Goal: Transaction & Acquisition: Obtain resource

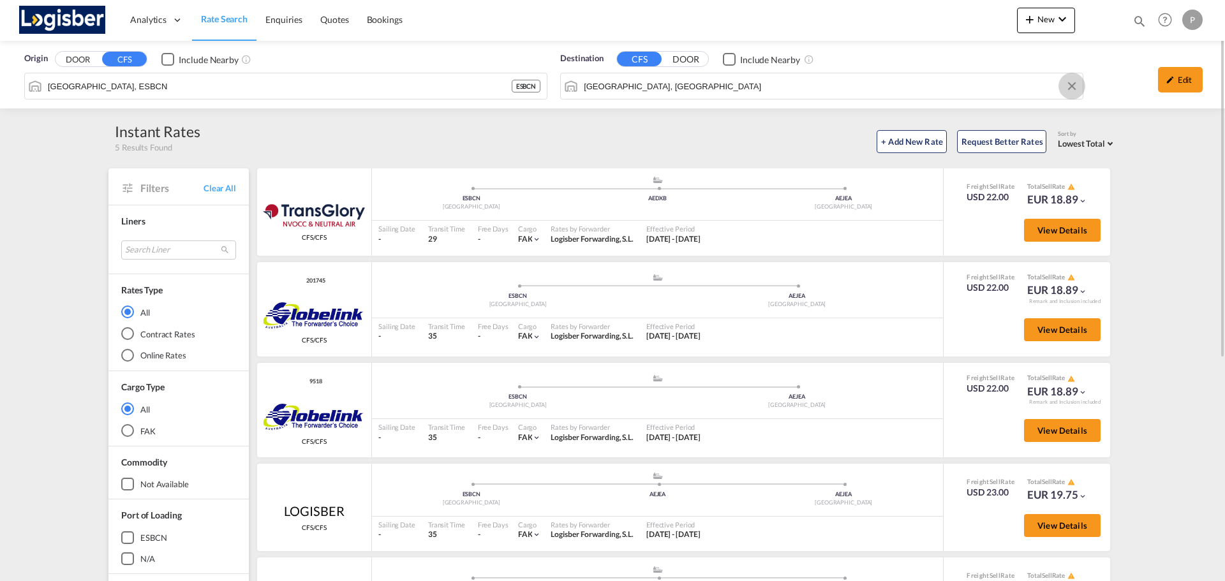
click at [1074, 83] on button "Clear Input" at bounding box center [1071, 86] width 19 height 19
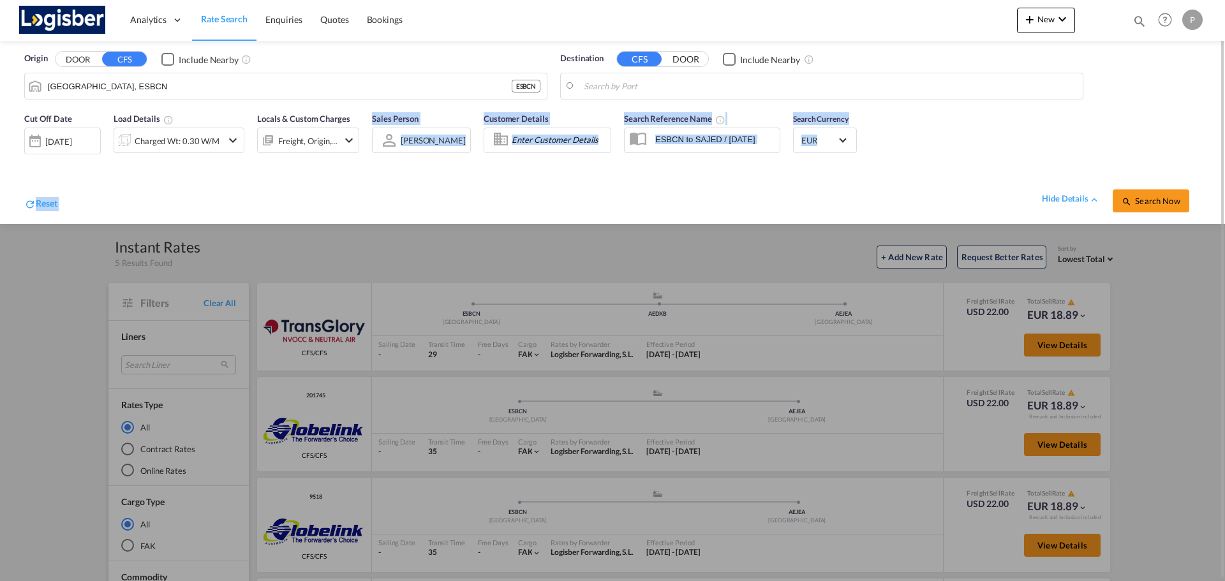
click at [276, 175] on div "Reset hide details Search Now" at bounding box center [612, 194] width 1189 height 49
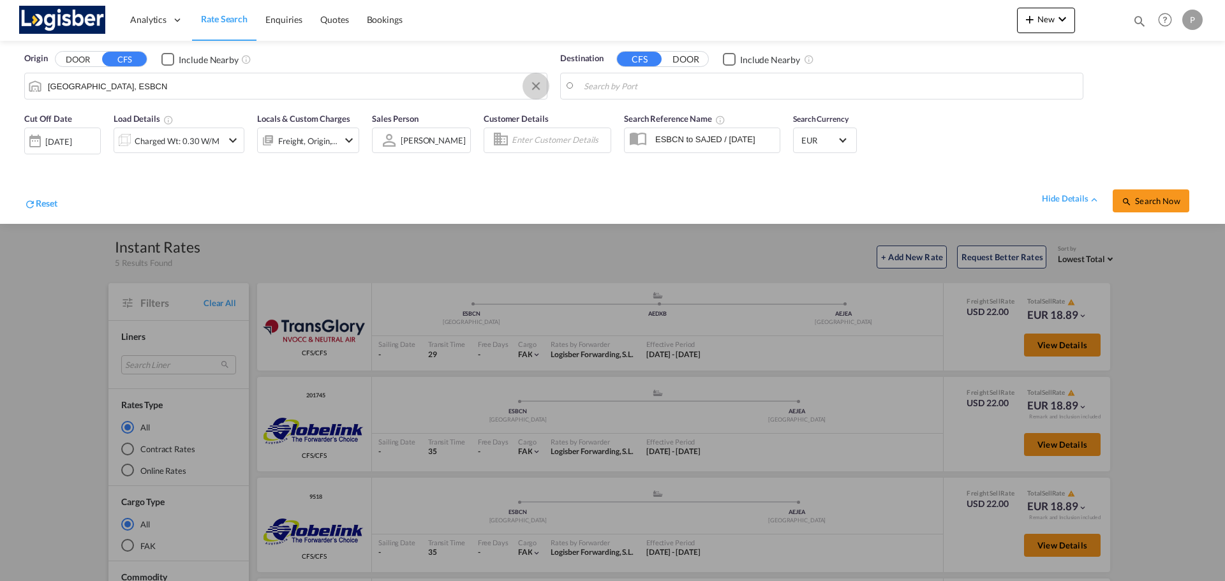
click at [539, 87] on button "Clear Input" at bounding box center [535, 86] width 19 height 19
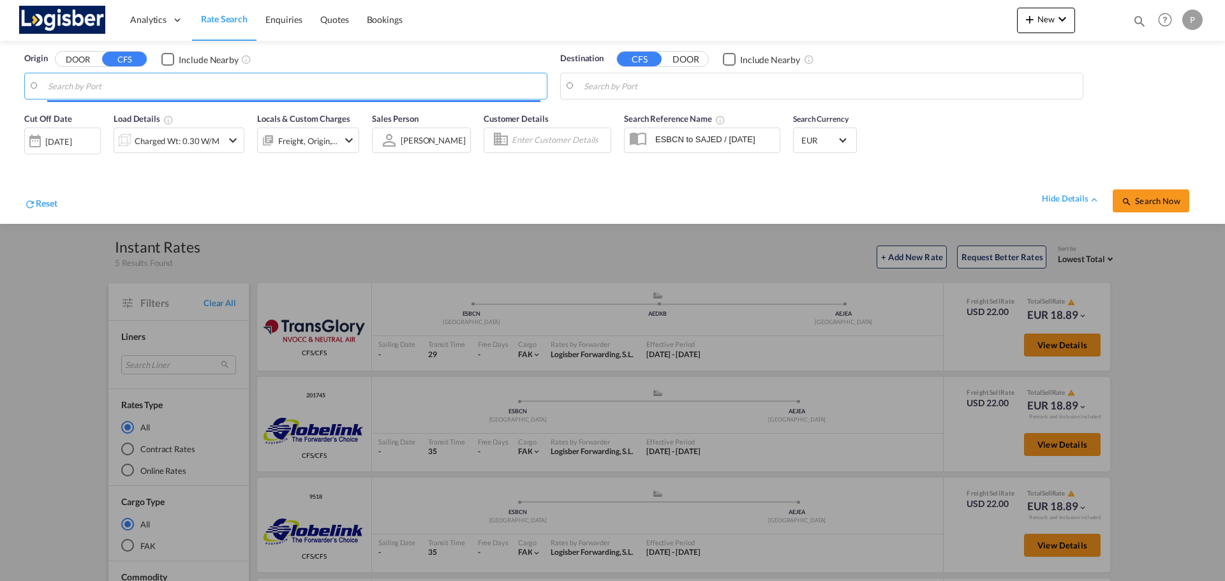
click at [219, 85] on input "Search by Port" at bounding box center [294, 86] width 493 height 19
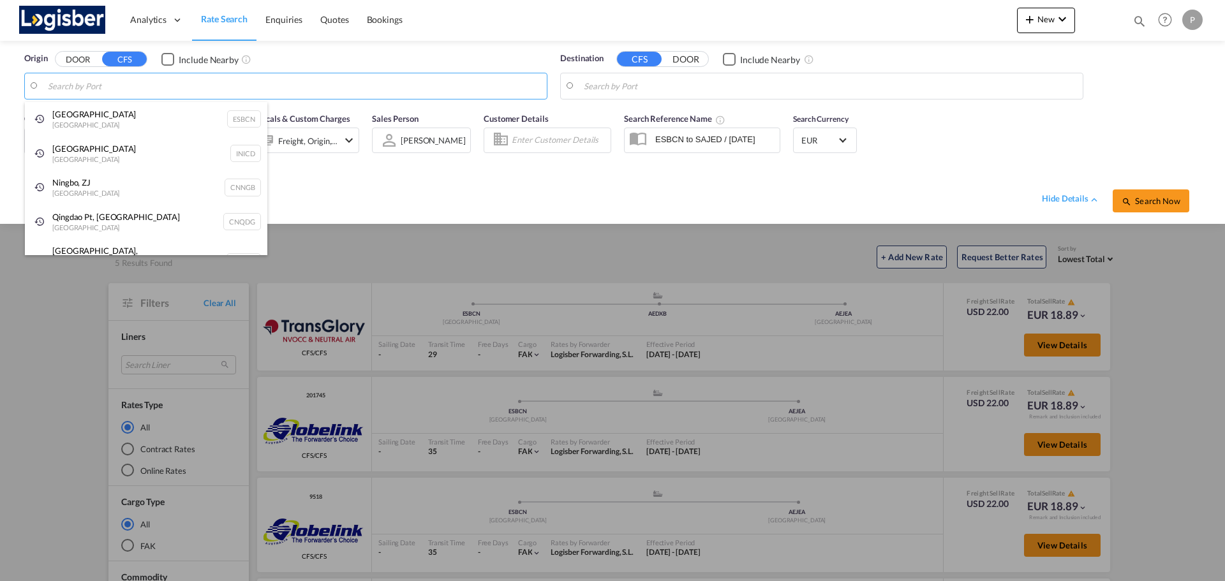
type input "a"
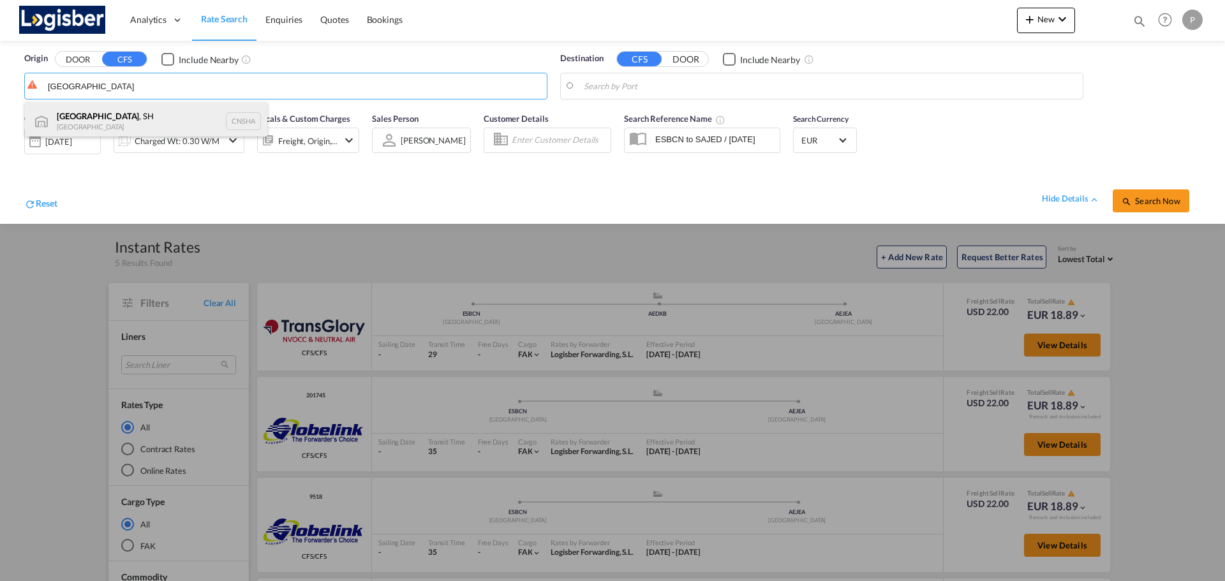
click at [174, 112] on div "[GEOGRAPHIC_DATA] , SH China CNSHA" at bounding box center [146, 121] width 242 height 38
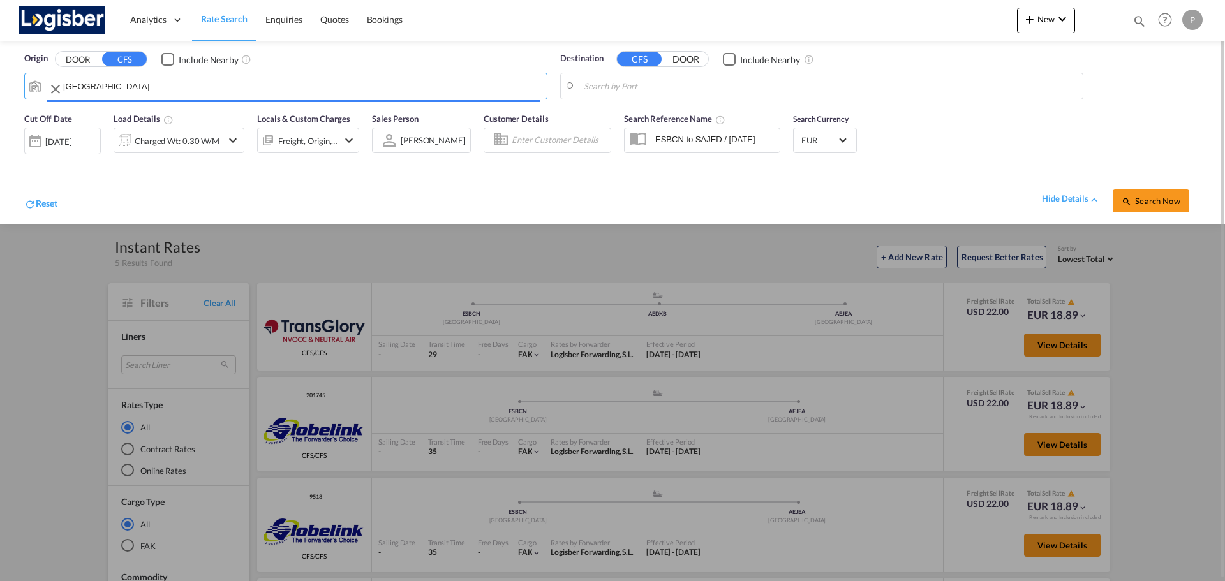
type input "[GEOGRAPHIC_DATA], SH, CNSHA"
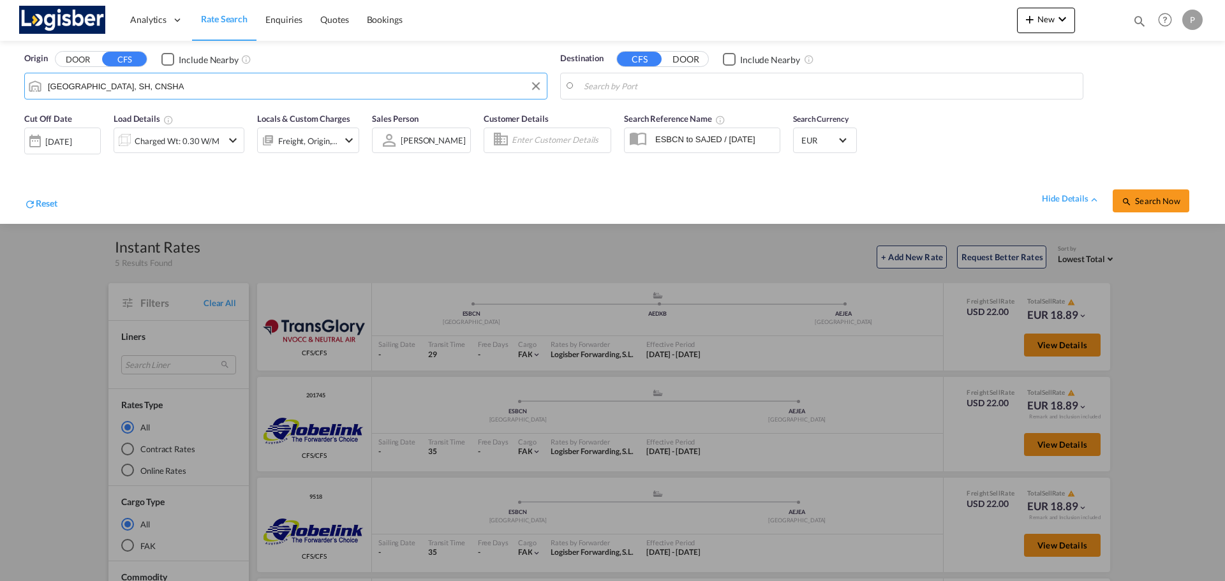
click at [644, 86] on body "Analytics Dashboard Rate Search Enquiries Quotes Bookings" at bounding box center [612, 290] width 1225 height 581
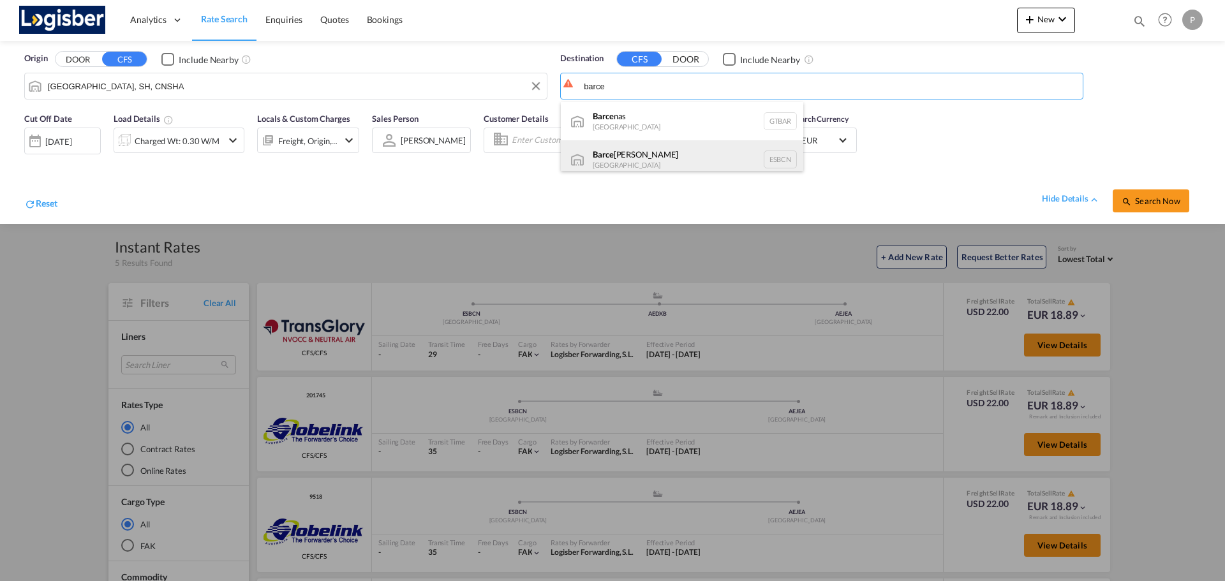
click at [630, 153] on div "[PERSON_NAME] [GEOGRAPHIC_DATA] ESBCN" at bounding box center [682, 159] width 242 height 38
type input "[GEOGRAPHIC_DATA], ESBCN"
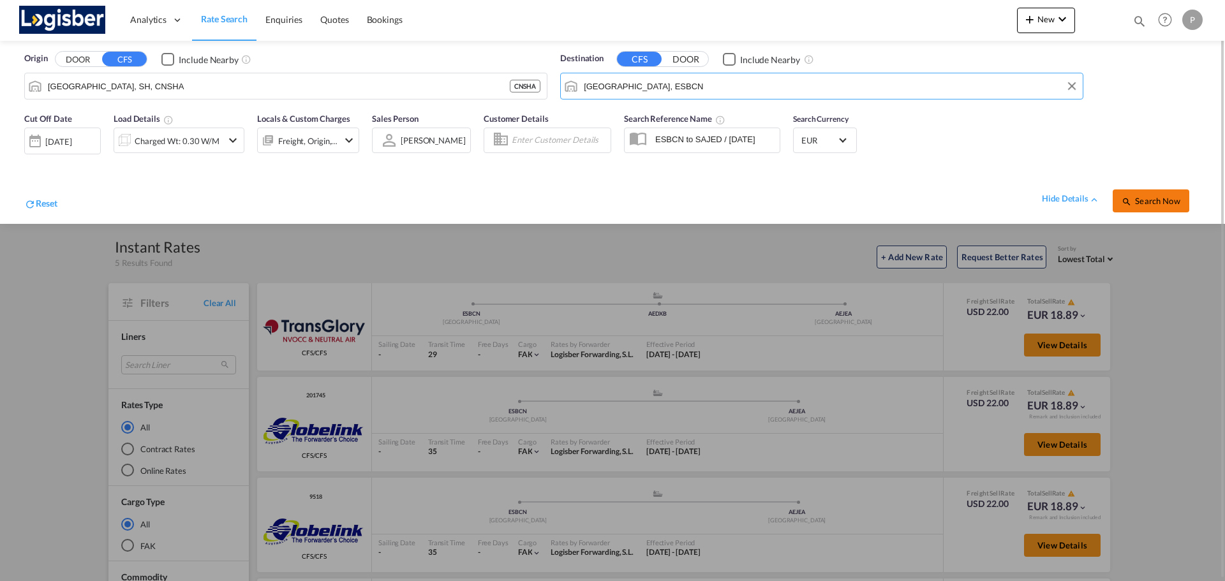
click at [1154, 198] on span "Search Now" at bounding box center [1151, 201] width 58 height 10
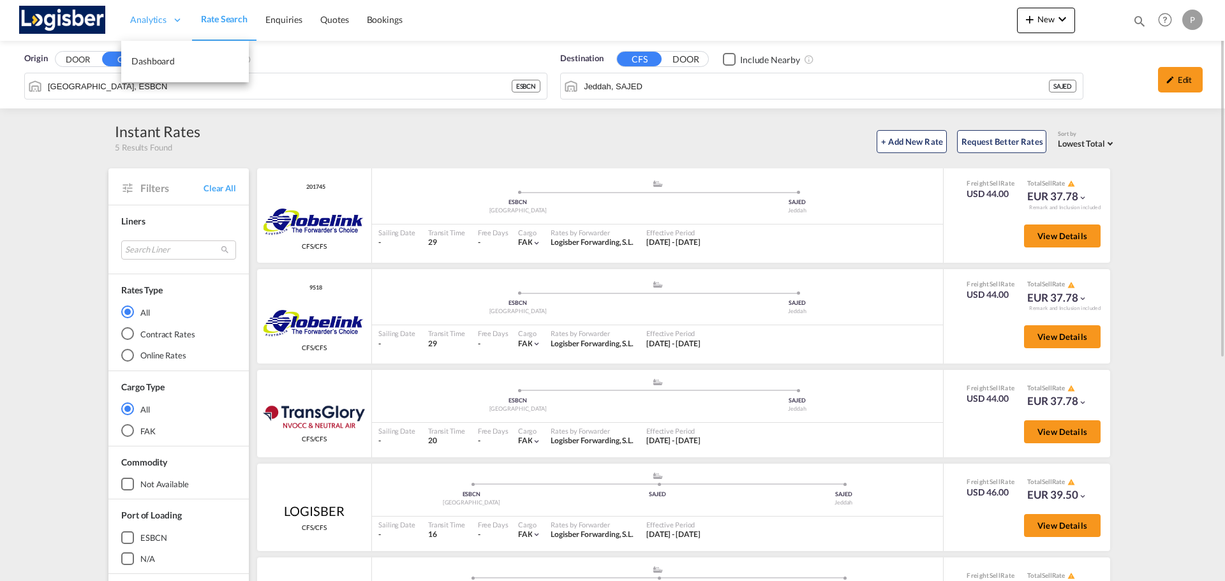
click at [151, 18] on span "Analytics" at bounding box center [148, 19] width 36 height 13
click at [75, 19] on img at bounding box center [62, 20] width 86 height 29
click at [1176, 81] on div "Edit" at bounding box center [1180, 80] width 45 height 26
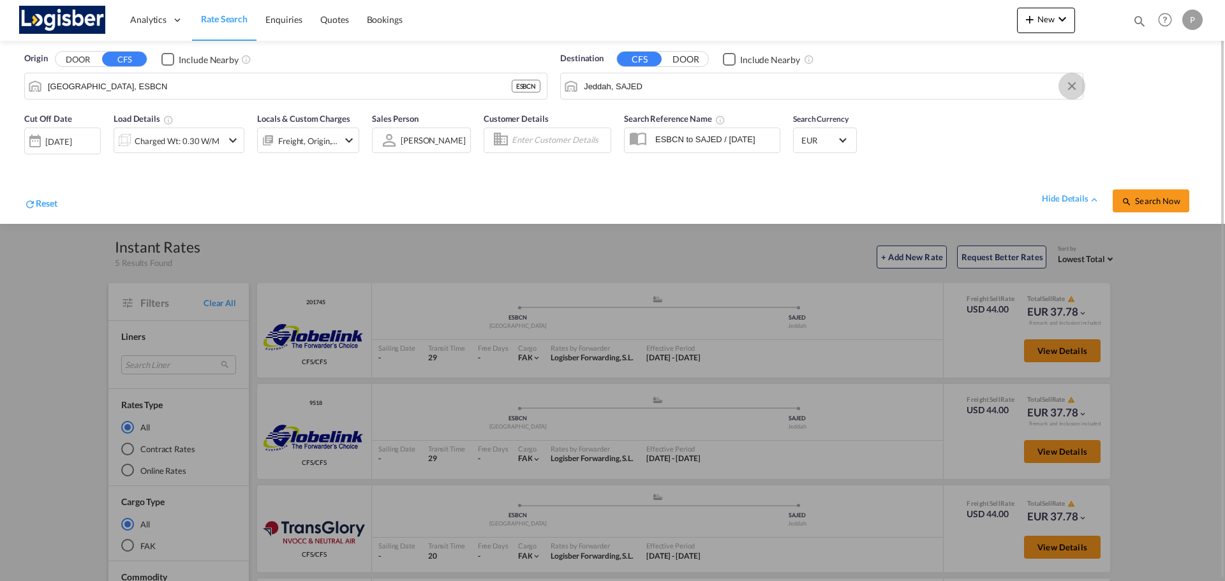
click at [1069, 85] on button "Clear Input" at bounding box center [1071, 86] width 19 height 19
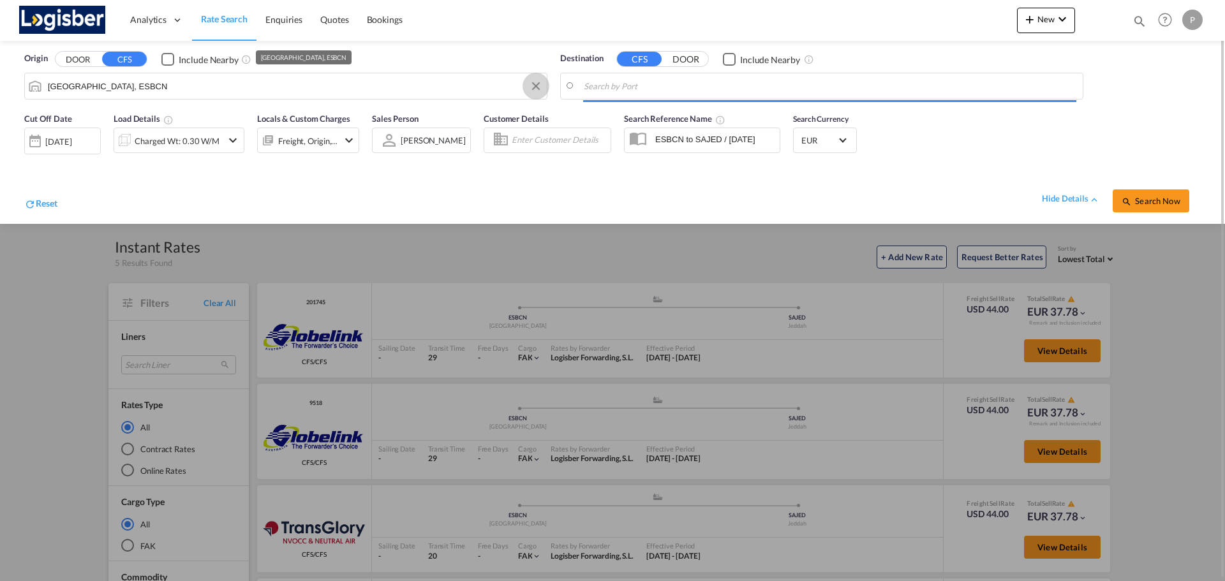
click at [532, 86] on button "Clear Input" at bounding box center [535, 86] width 19 height 19
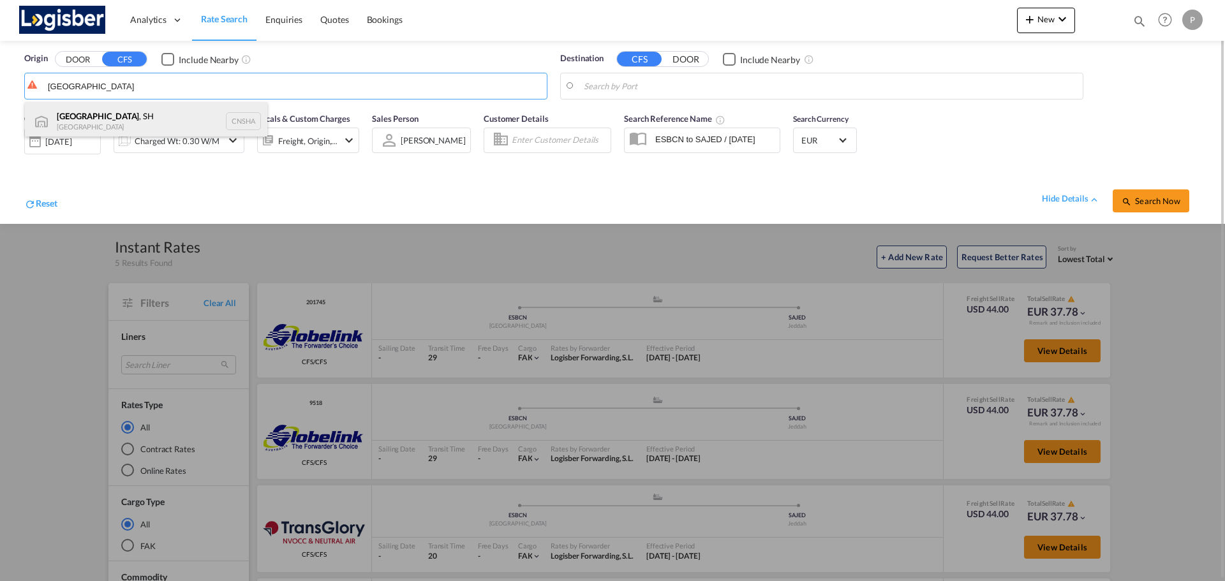
click at [154, 114] on div "[GEOGRAPHIC_DATA] , SH China CNSHA" at bounding box center [146, 121] width 242 height 38
type input "[GEOGRAPHIC_DATA], SH, CNSHA"
click at [655, 89] on body "Analytics Dashboard Rate Search Enquiries Quotes Bookings" at bounding box center [612, 290] width 1225 height 581
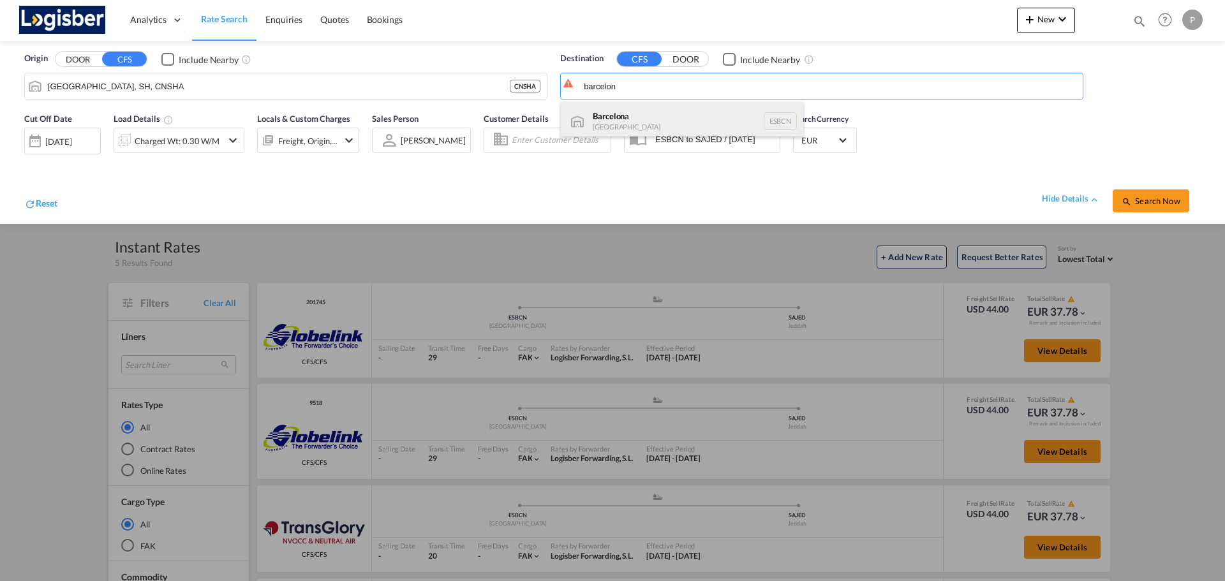
click at [642, 117] on div "Barcelon a [GEOGRAPHIC_DATA] ESBCN" at bounding box center [682, 121] width 242 height 38
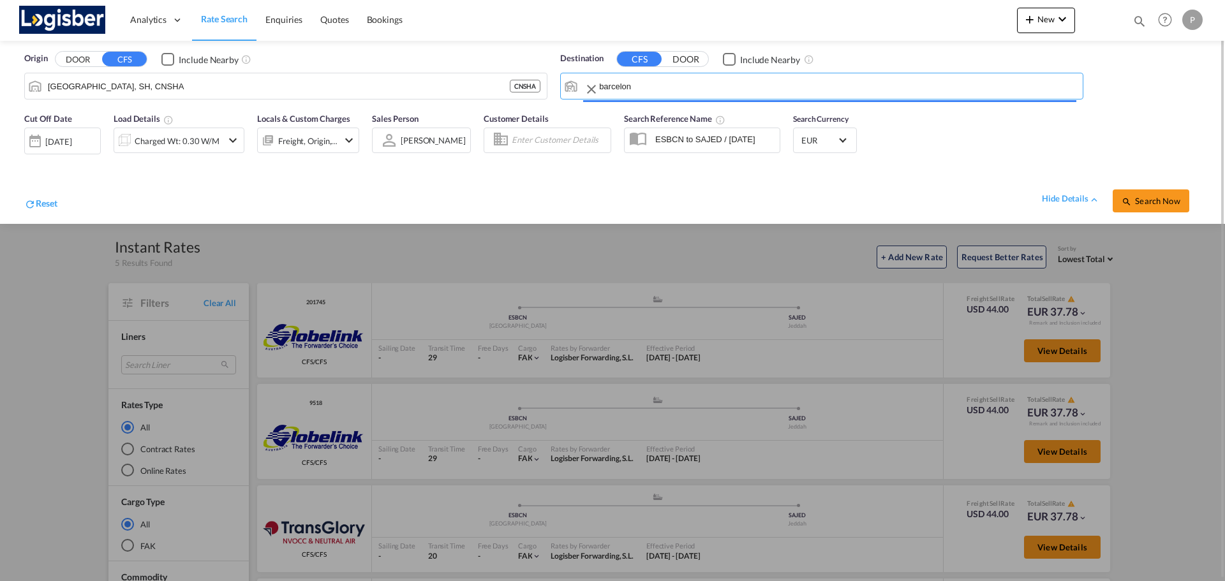
type input "[GEOGRAPHIC_DATA], ESBCN"
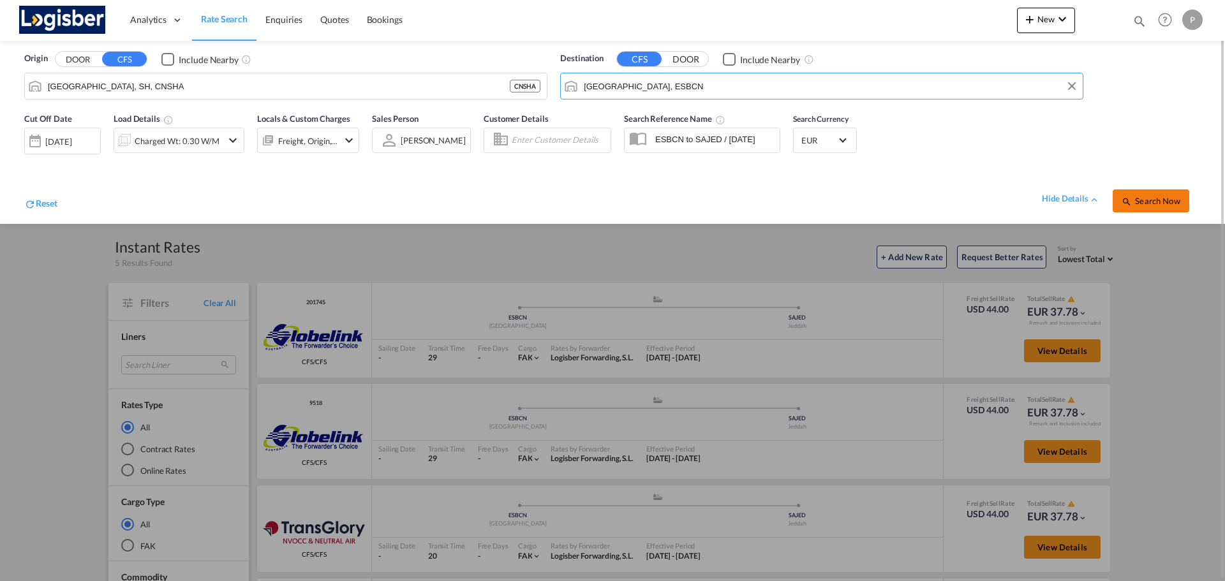
click at [1149, 201] on span "Search Now" at bounding box center [1151, 201] width 58 height 10
